Goal: Navigation & Orientation: Find specific page/section

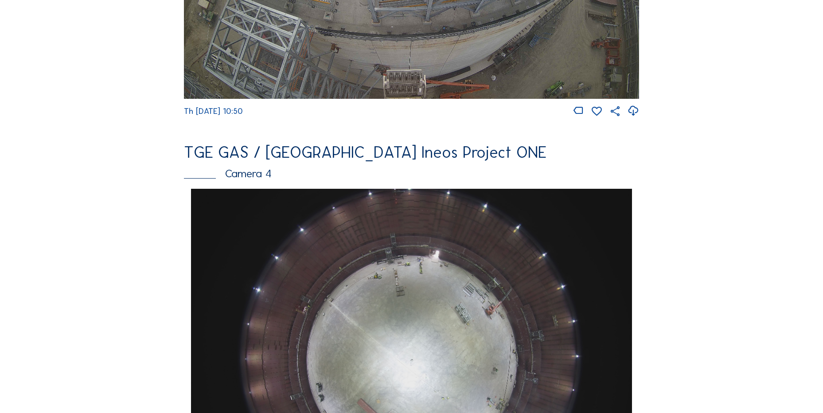
scroll to position [532, 0]
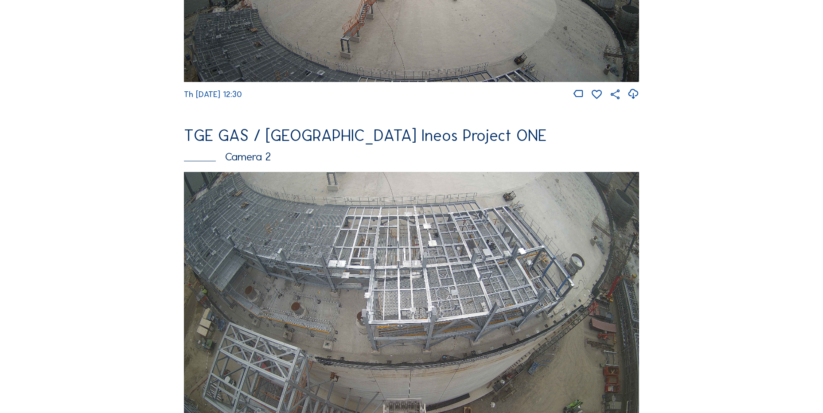
scroll to position [355, 0]
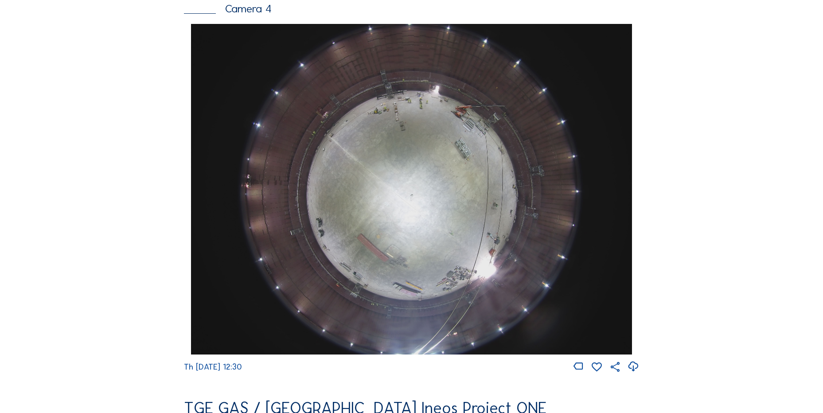
scroll to position [887, 0]
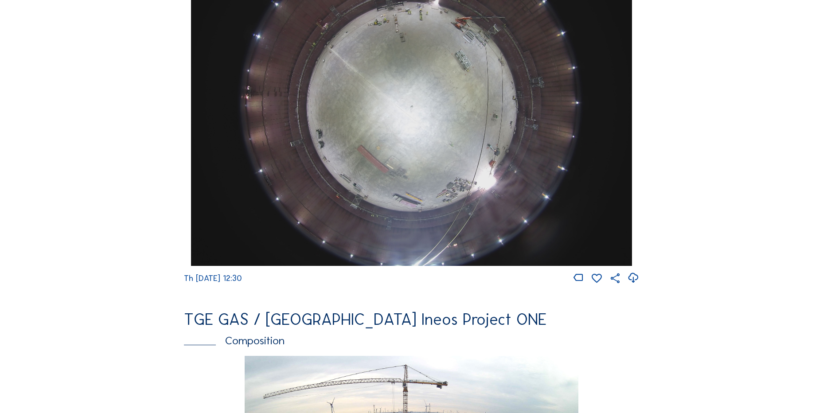
drag, startPoint x: 637, startPoint y: 286, endPoint x: 541, endPoint y: 292, distance: 96.4
click at [637, 285] on icon at bounding box center [633, 278] width 12 height 15
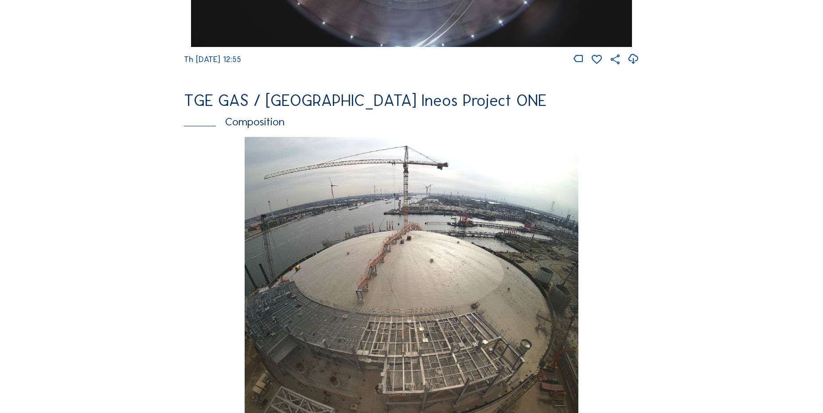
scroll to position [1108, 0]
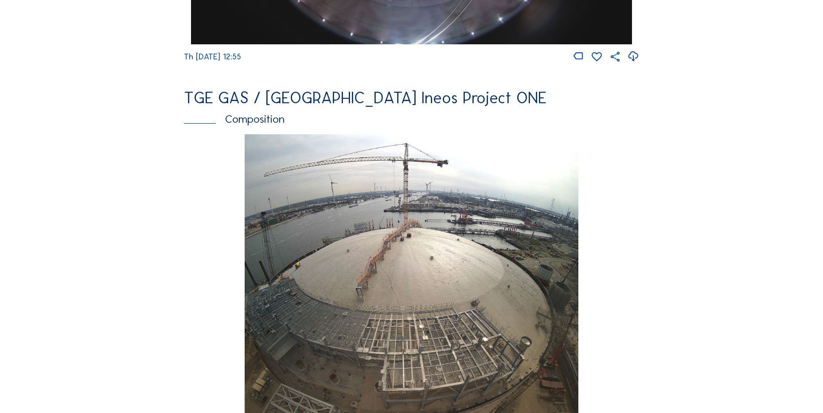
click at [606, 144] on div "Th [DATE] 12:50" at bounding box center [411, 308] width 455 height 349
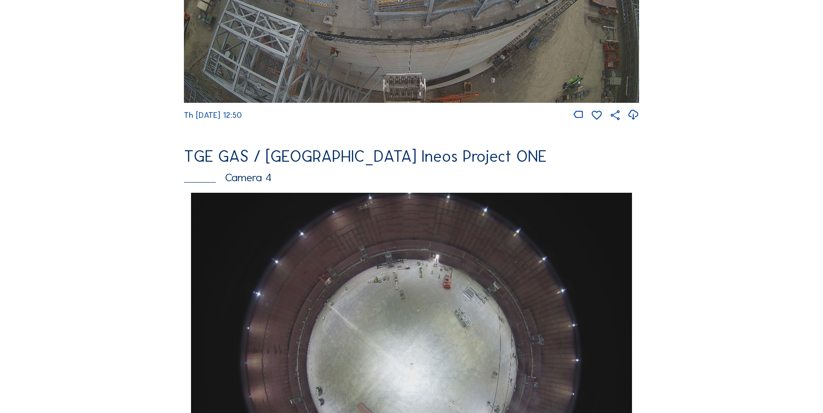
scroll to position [709, 0]
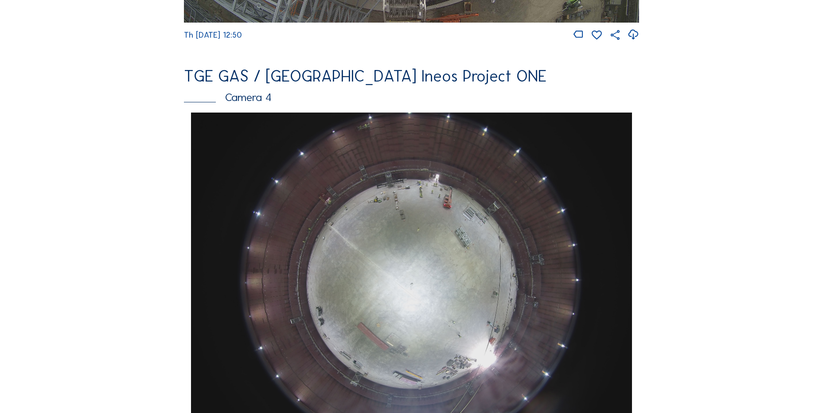
click at [126, 169] on div "Feed Photo Show Map Search Fullscreen TGE GAS / [GEOGRAPHIC_DATA] Ineos Project…" at bounding box center [412, 115] width 618 height 1534
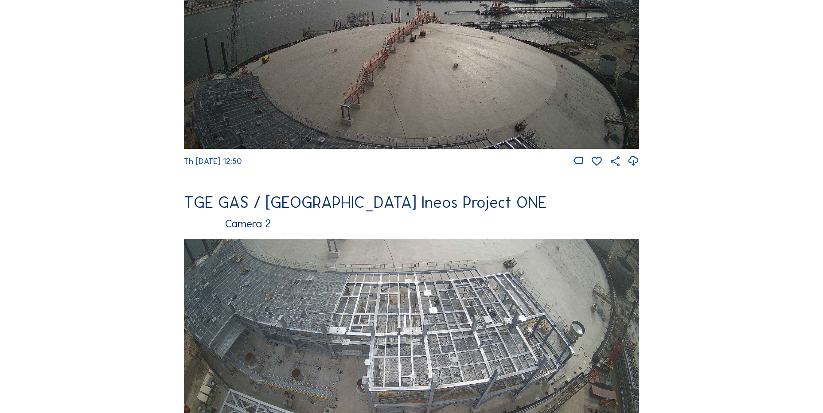
scroll to position [177, 0]
